Goal: Use online tool/utility: Utilize a website feature to perform a specific function

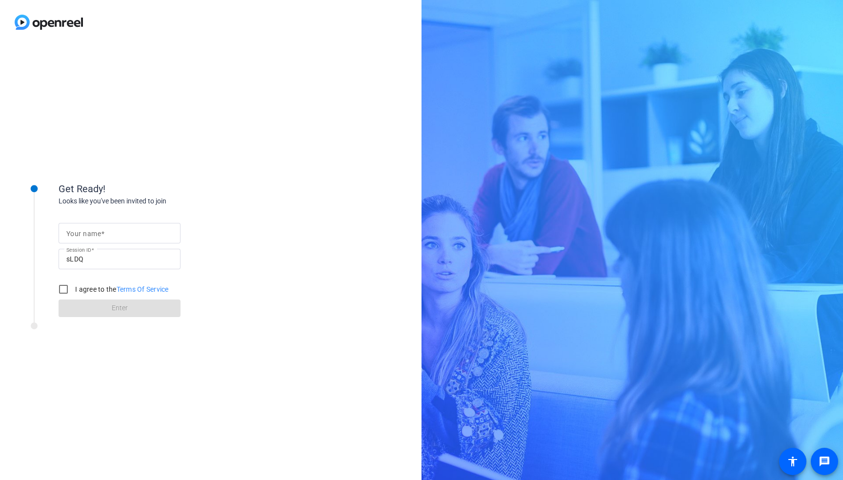
click at [114, 230] on input "Your name" at bounding box center [119, 233] width 106 height 12
type input "Hima [PERSON_NAME]"
click at [63, 287] on input "I agree to the Terms Of Service" at bounding box center [64, 290] width 20 height 20
checkbox input "true"
click at [94, 304] on span at bounding box center [120, 308] width 122 height 23
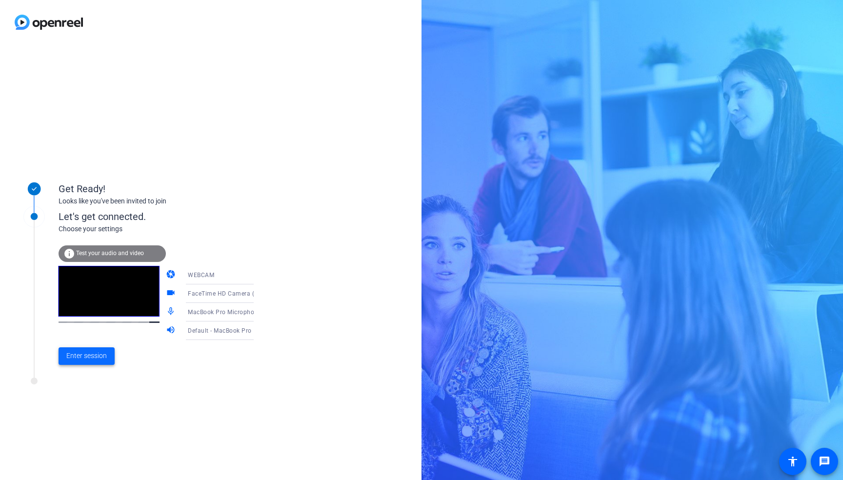
click at [91, 358] on span "Enter session" at bounding box center [86, 356] width 40 height 10
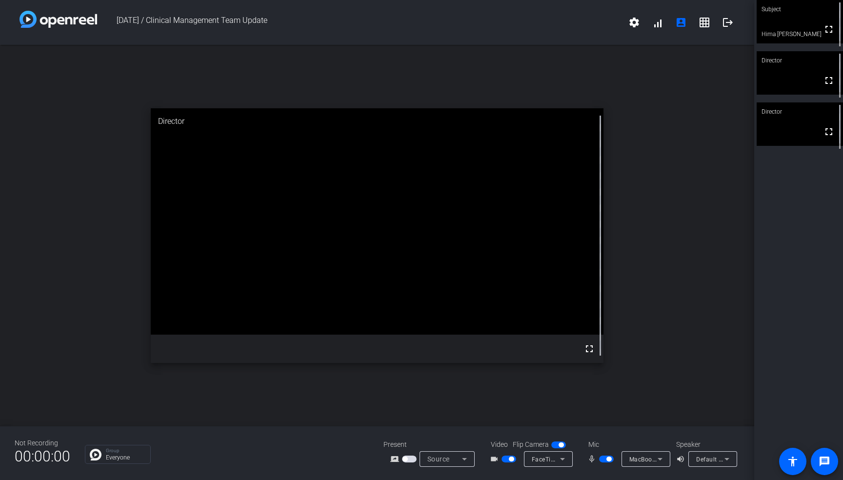
click at [435, 459] on span "Source" at bounding box center [438, 459] width 22 height 8
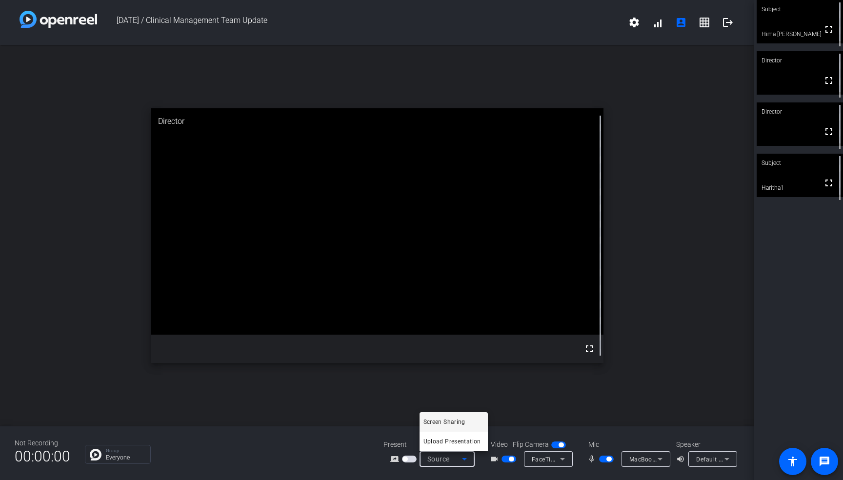
click at [591, 459] on div at bounding box center [421, 240] width 843 height 480
click at [603, 460] on span "button" at bounding box center [606, 459] width 15 height 7
click at [599, 460] on span "button" at bounding box center [606, 459] width 15 height 7
click at [602, 460] on span "button" at bounding box center [606, 459] width 15 height 7
click at [604, 459] on span "button" at bounding box center [602, 459] width 5 height 5
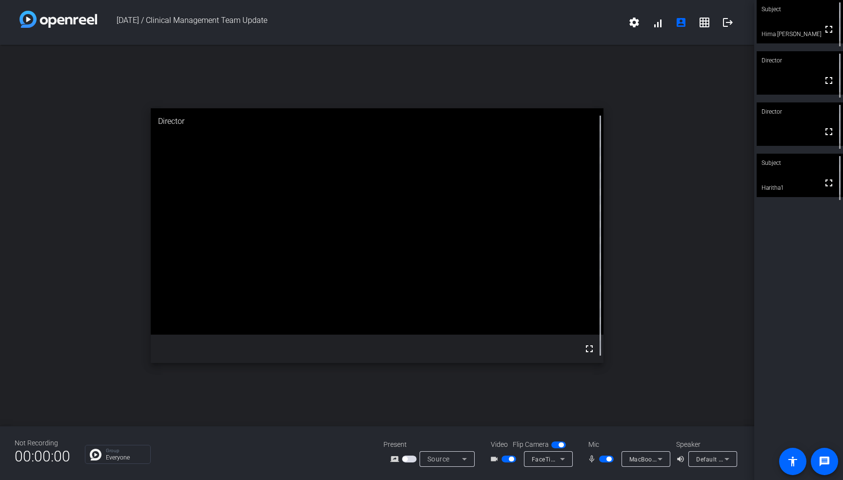
click at [605, 459] on span "button" at bounding box center [606, 459] width 15 height 7
click at [605, 458] on span "button" at bounding box center [606, 459] width 15 height 7
click at [603, 458] on span "button" at bounding box center [606, 459] width 15 height 7
click at [604, 459] on span "button" at bounding box center [602, 459] width 5 height 5
click at [604, 457] on span "button" at bounding box center [606, 459] width 15 height 7
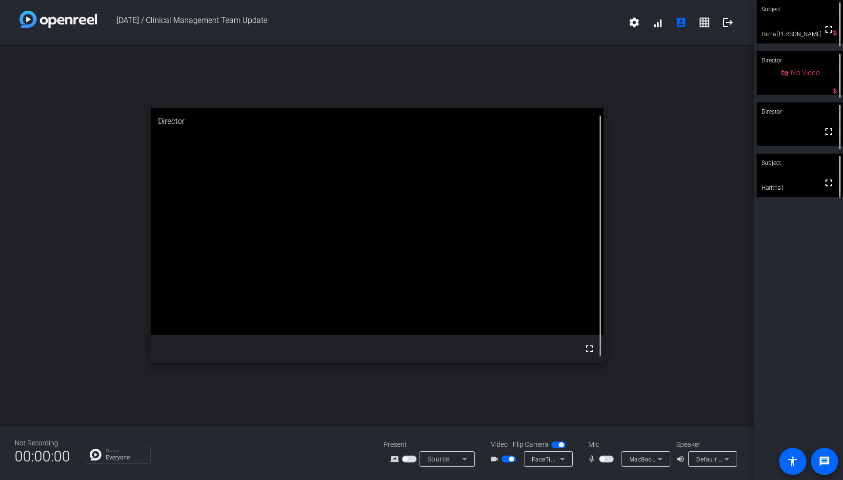
click at [603, 461] on span "button" at bounding box center [602, 459] width 5 height 5
click at [459, 460] on icon at bounding box center [465, 459] width 12 height 12
click at [439, 422] on span "Screen Sharing" at bounding box center [444, 422] width 42 height 12
click at [604, 457] on span "button" at bounding box center [606, 459] width 15 height 7
click at [507, 462] on span "button" at bounding box center [509, 459] width 15 height 7
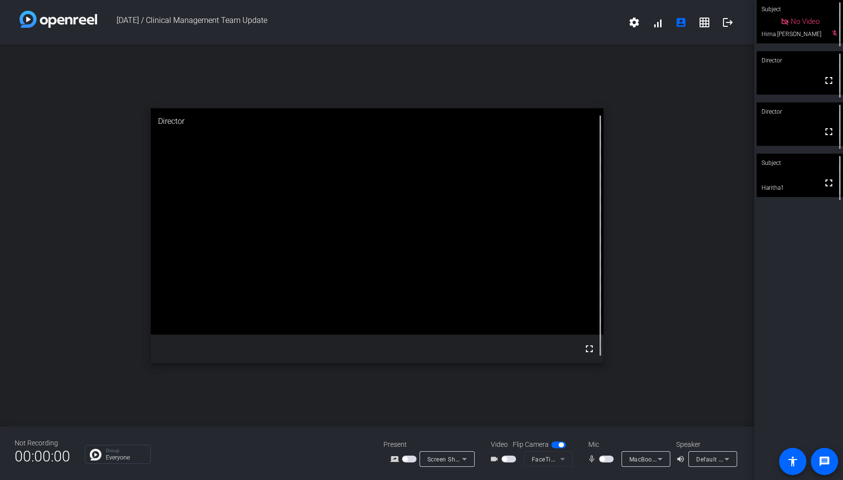
click at [603, 460] on span "button" at bounding box center [602, 459] width 5 height 5
click at [506, 460] on span "button" at bounding box center [504, 459] width 5 height 5
click at [507, 461] on span "button" at bounding box center [509, 459] width 15 height 7
click at [443, 461] on span "Screen Sharing" at bounding box center [448, 459] width 43 height 8
click at [458, 422] on span "Screen Sharing" at bounding box center [444, 422] width 42 height 12
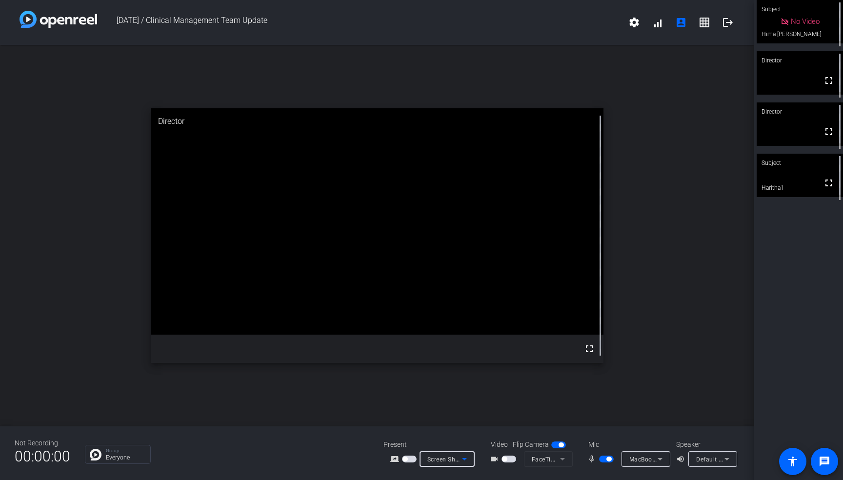
click at [445, 463] on div "Screen Sharing" at bounding box center [444, 459] width 35 height 12
click at [448, 419] on span "Screen Sharing" at bounding box center [444, 422] width 42 height 12
click at [508, 462] on span "button" at bounding box center [509, 459] width 15 height 7
click at [458, 460] on span "Screen Sharing" at bounding box center [448, 459] width 43 height 8
click at [458, 421] on span "Screen Sharing" at bounding box center [444, 422] width 42 height 12
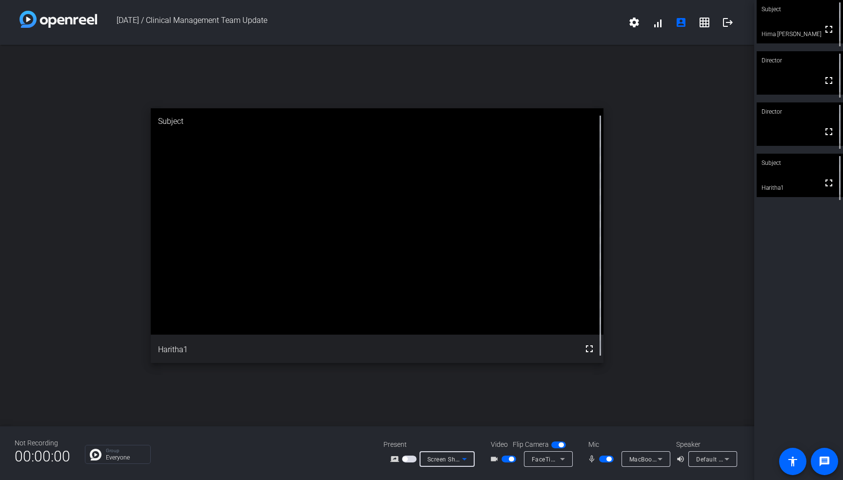
click at [459, 459] on icon at bounding box center [465, 459] width 12 height 12
click at [459, 424] on span "Screen Sharing" at bounding box center [444, 422] width 42 height 12
click at [453, 461] on div "Source" at bounding box center [444, 459] width 35 height 12
click at [450, 417] on span "Screen Sharing" at bounding box center [444, 422] width 42 height 12
